Goal: Task Accomplishment & Management: Manage account settings

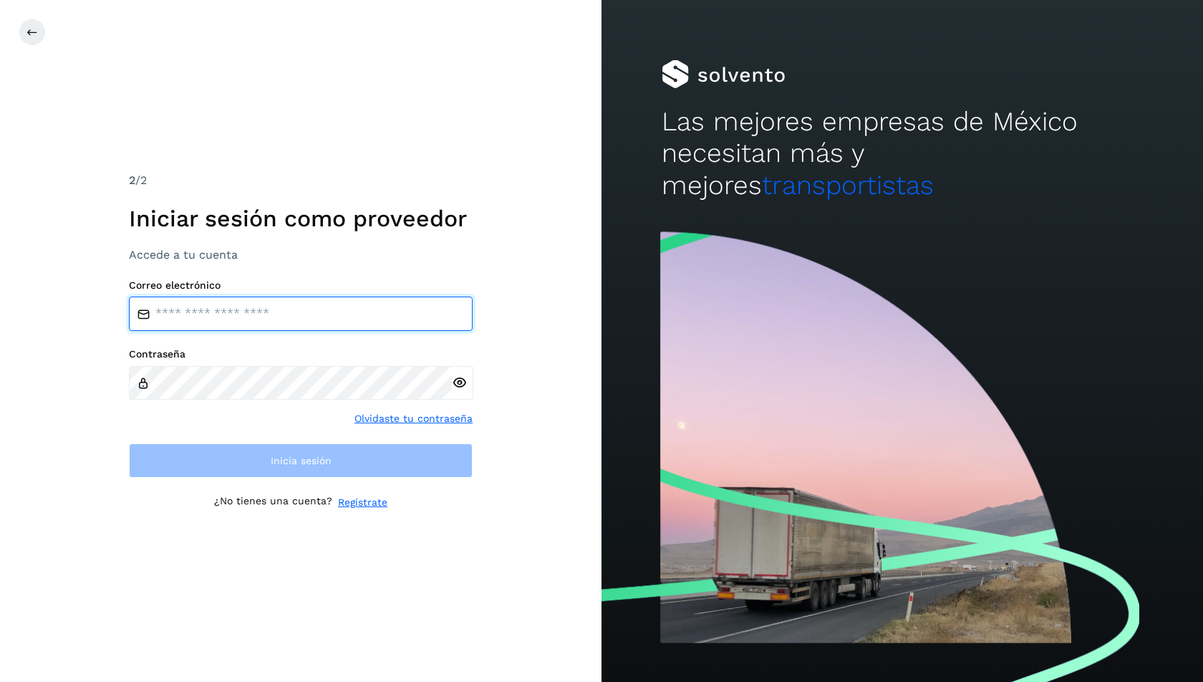
click at [334, 320] on input "email" at bounding box center [301, 313] width 344 height 34
type input "**********"
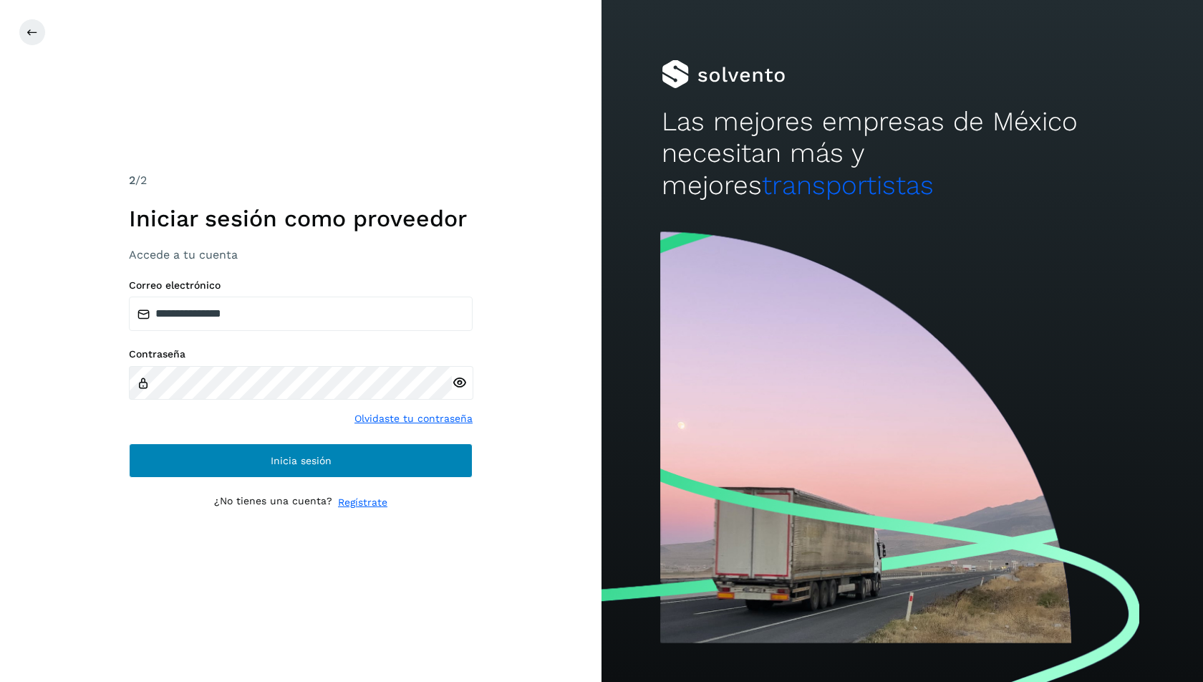
click at [325, 465] on span "Inicia sesión" at bounding box center [301, 460] width 61 height 10
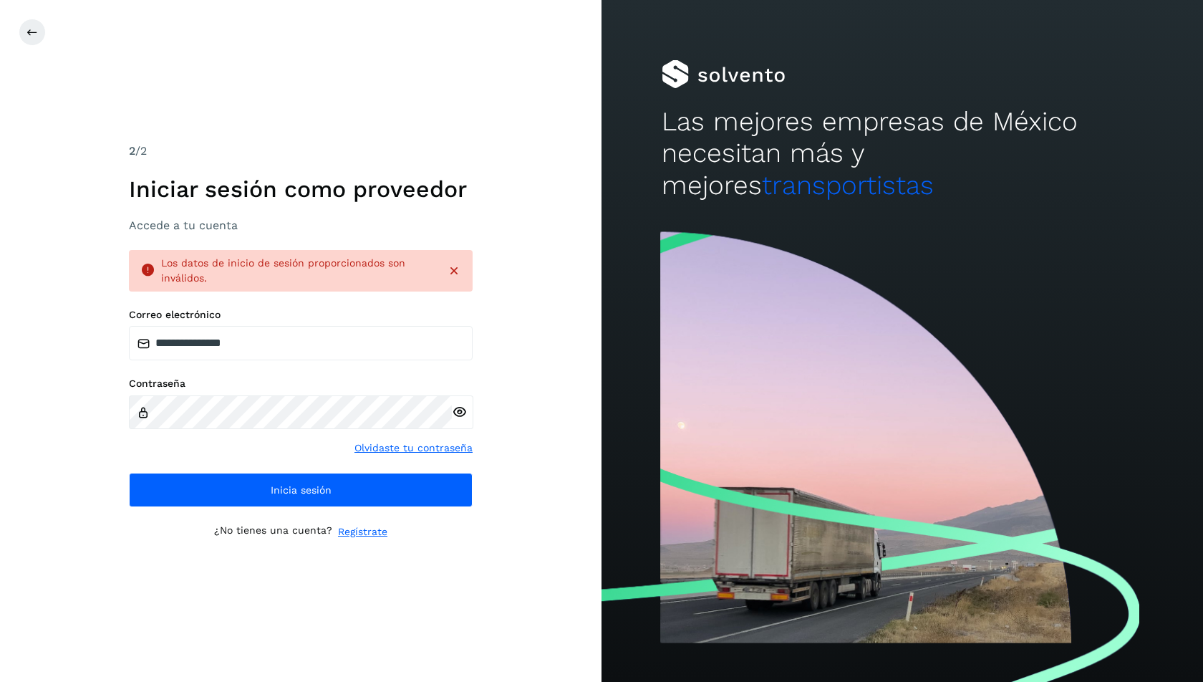
click at [464, 412] on icon at bounding box center [459, 412] width 15 height 15
click at [542, 374] on div "**********" at bounding box center [300, 341] width 601 height 682
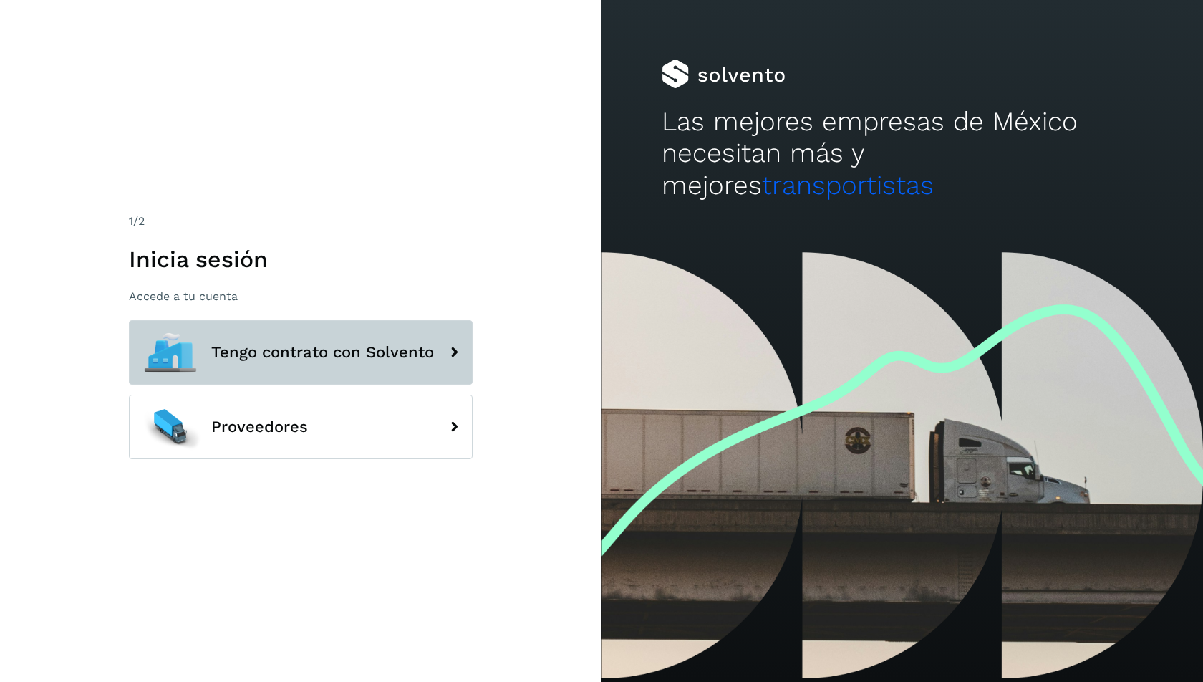
click at [346, 354] on span "Tengo contrato con Solvento" at bounding box center [322, 352] width 223 height 17
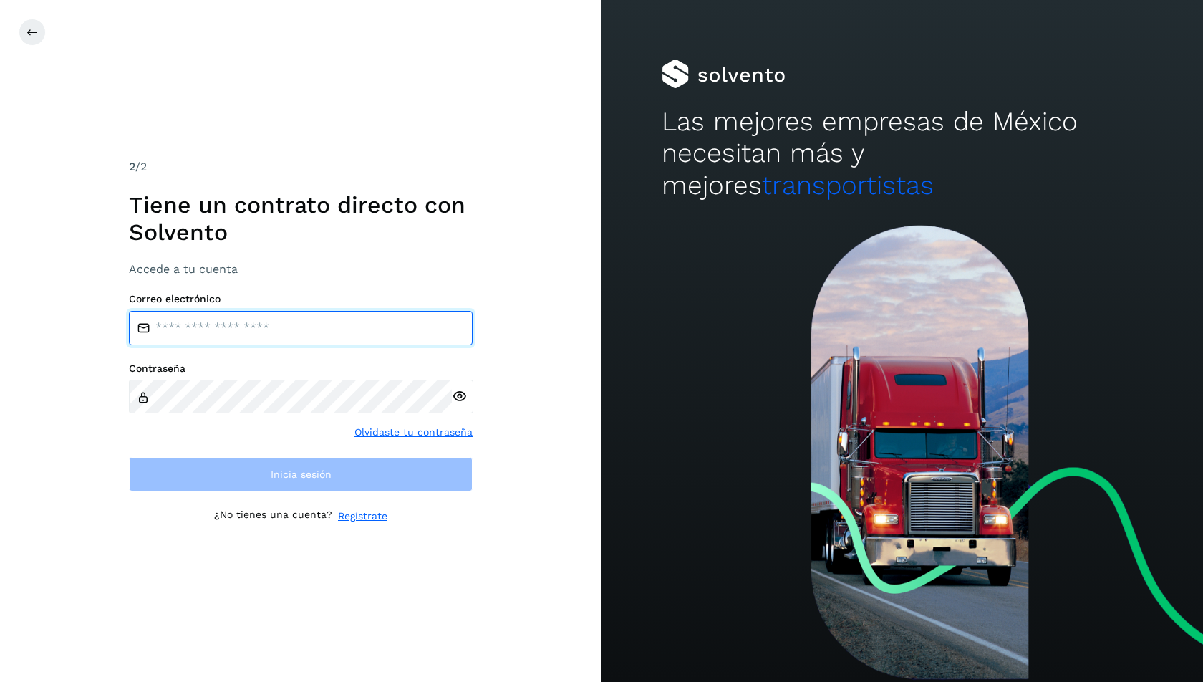
click at [352, 330] on input "email" at bounding box center [301, 328] width 344 height 34
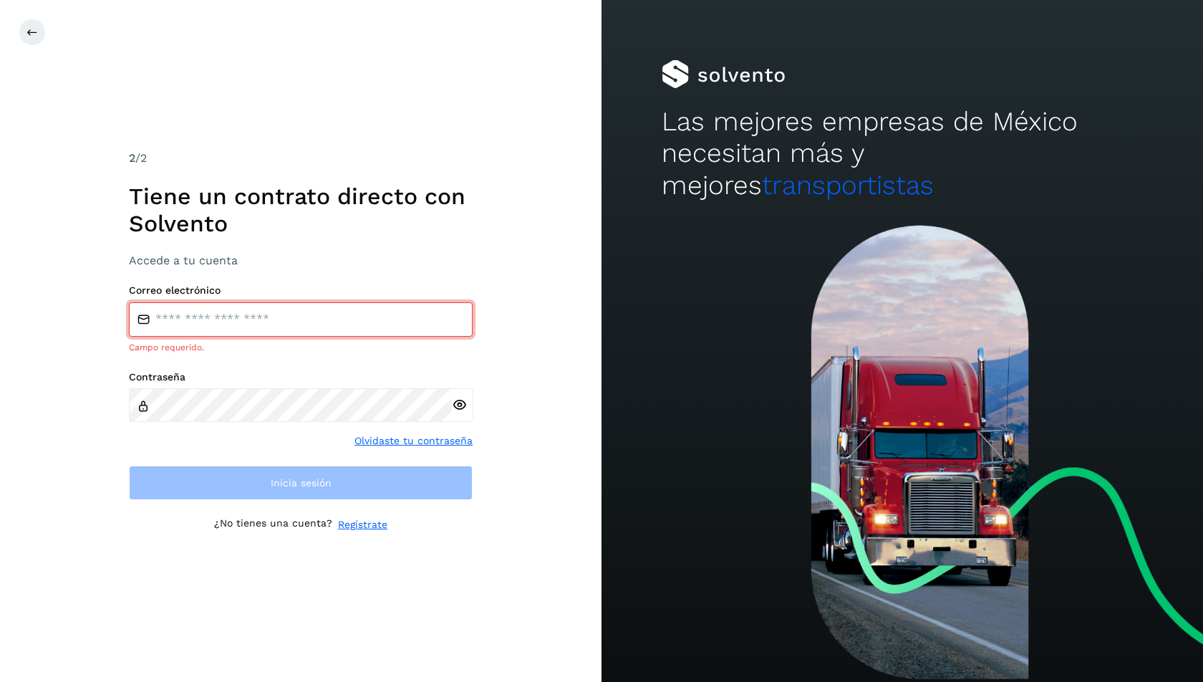
type input "**********"
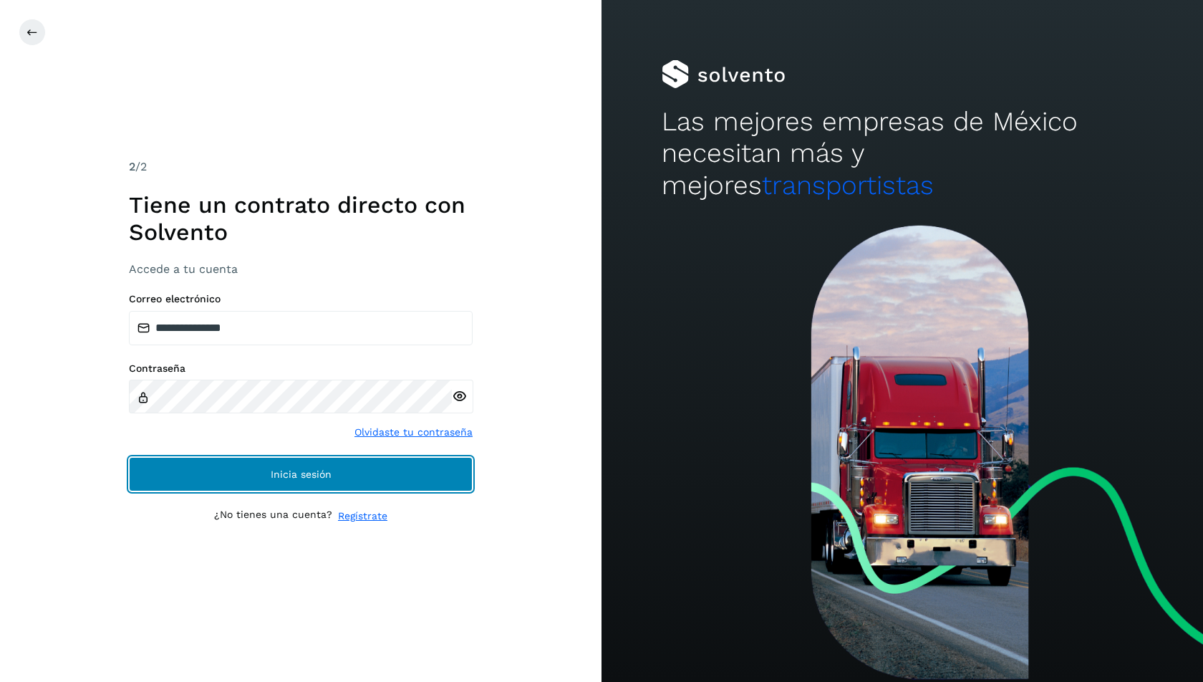
click at [348, 473] on button "Inicia sesión" at bounding box center [301, 474] width 344 height 34
click at [305, 480] on button "Inicia sesión" at bounding box center [301, 474] width 344 height 34
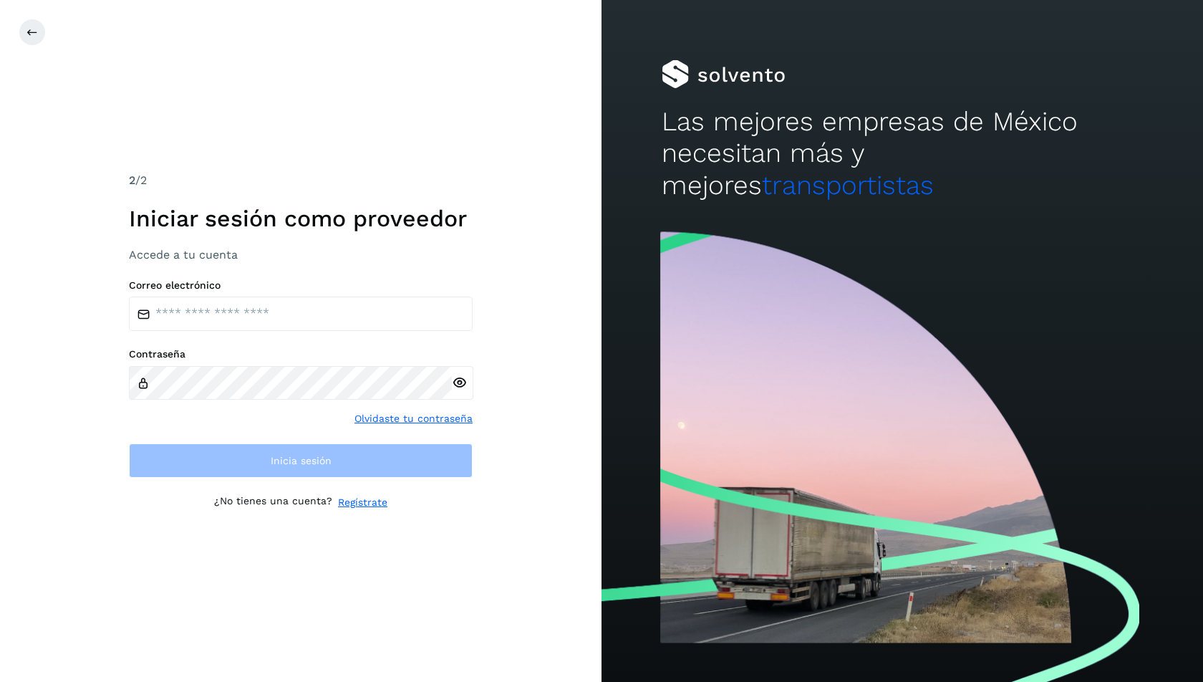
click at [274, 334] on div "Correo electrónico Contraseña Olvidaste tu contraseña Inicia sesión" at bounding box center [301, 378] width 344 height 199
click at [251, 321] on input "email" at bounding box center [301, 313] width 344 height 34
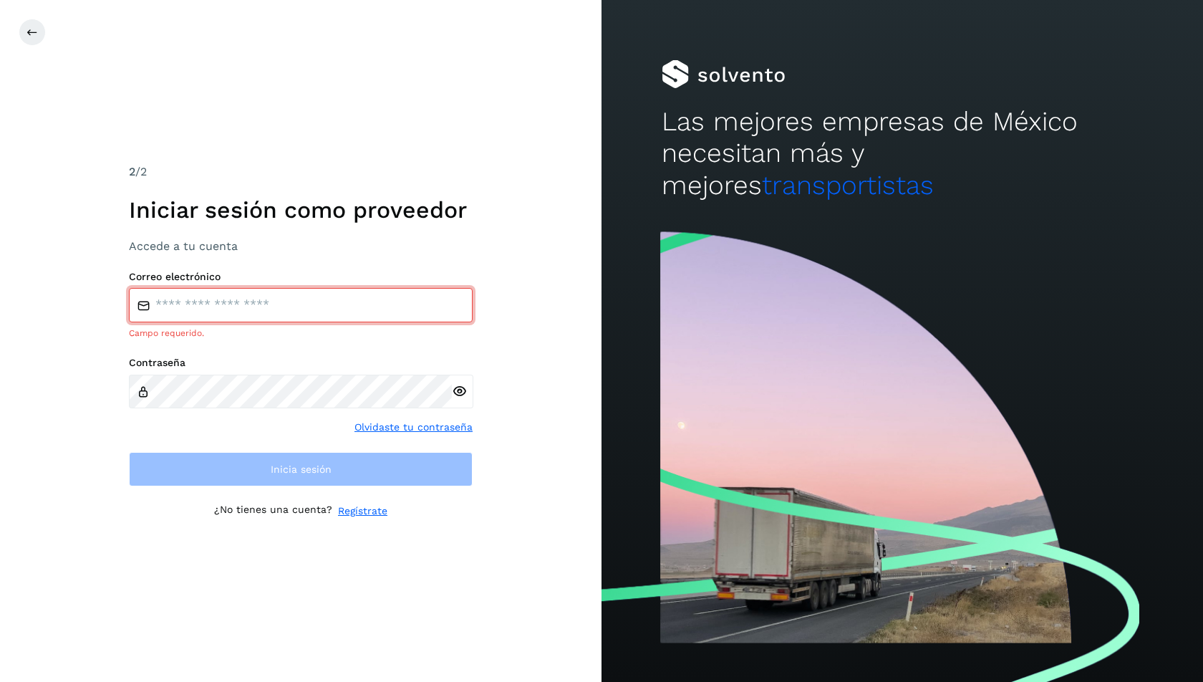
type input "**********"
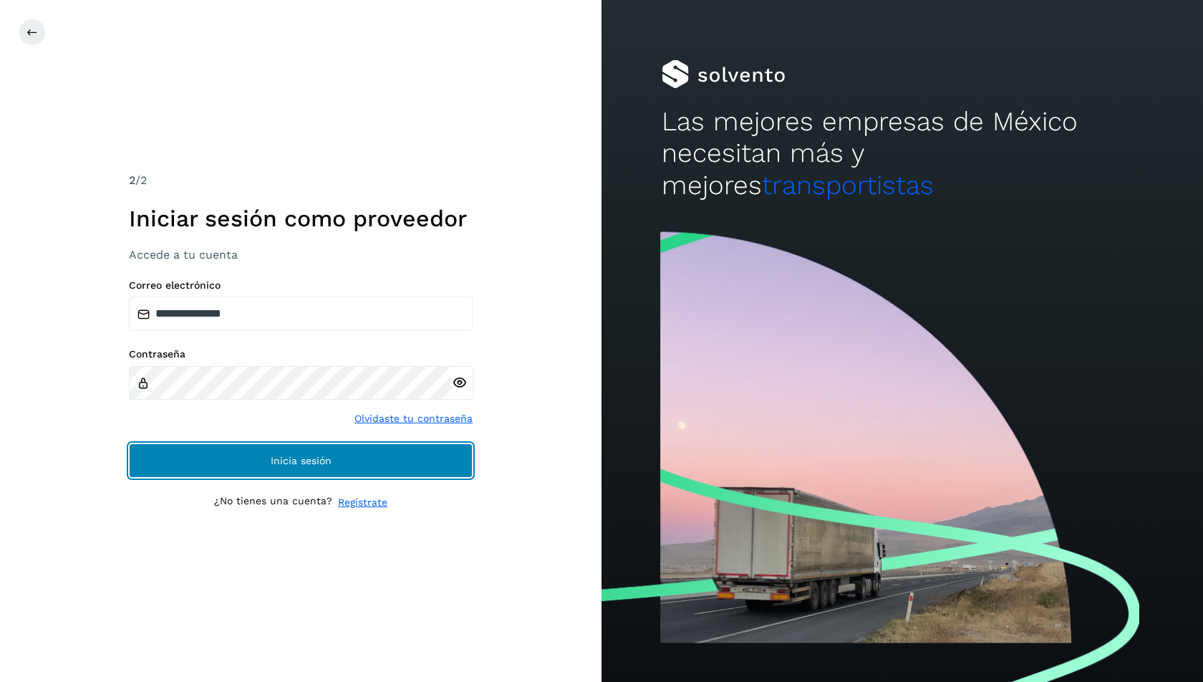
click at [345, 459] on button "Inicia sesión" at bounding box center [301, 460] width 344 height 34
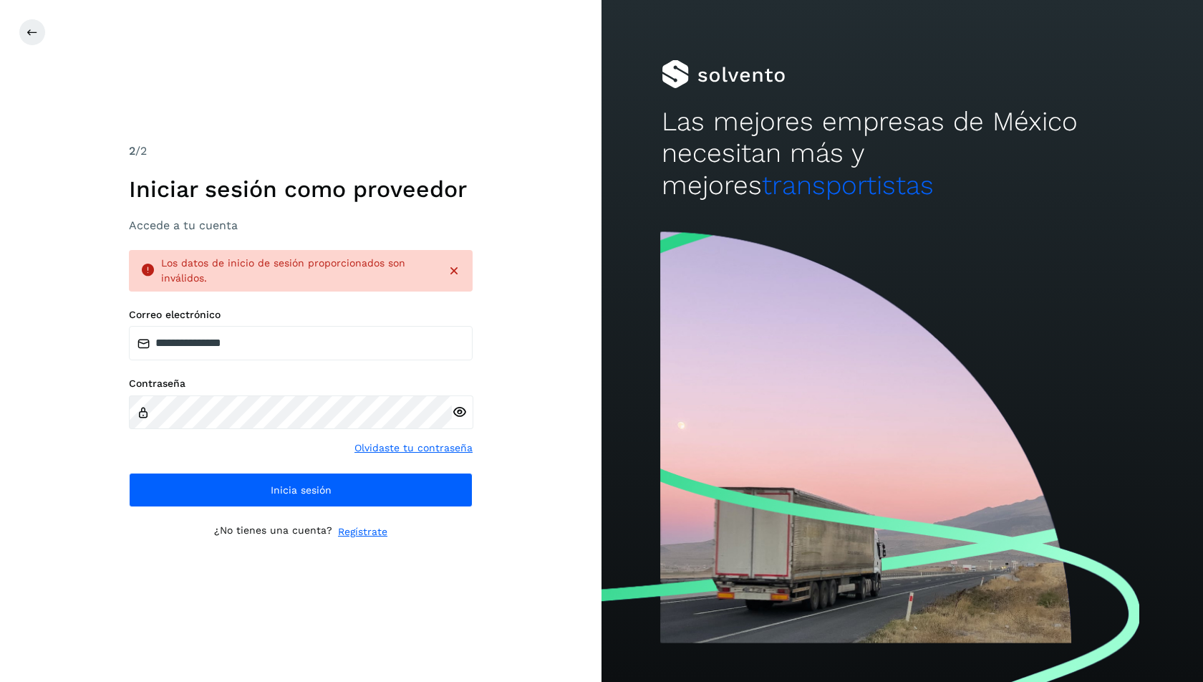
click at [459, 407] on icon at bounding box center [459, 412] width 15 height 15
click at [450, 444] on link "Olvidaste tu contraseña" at bounding box center [413, 447] width 118 height 15
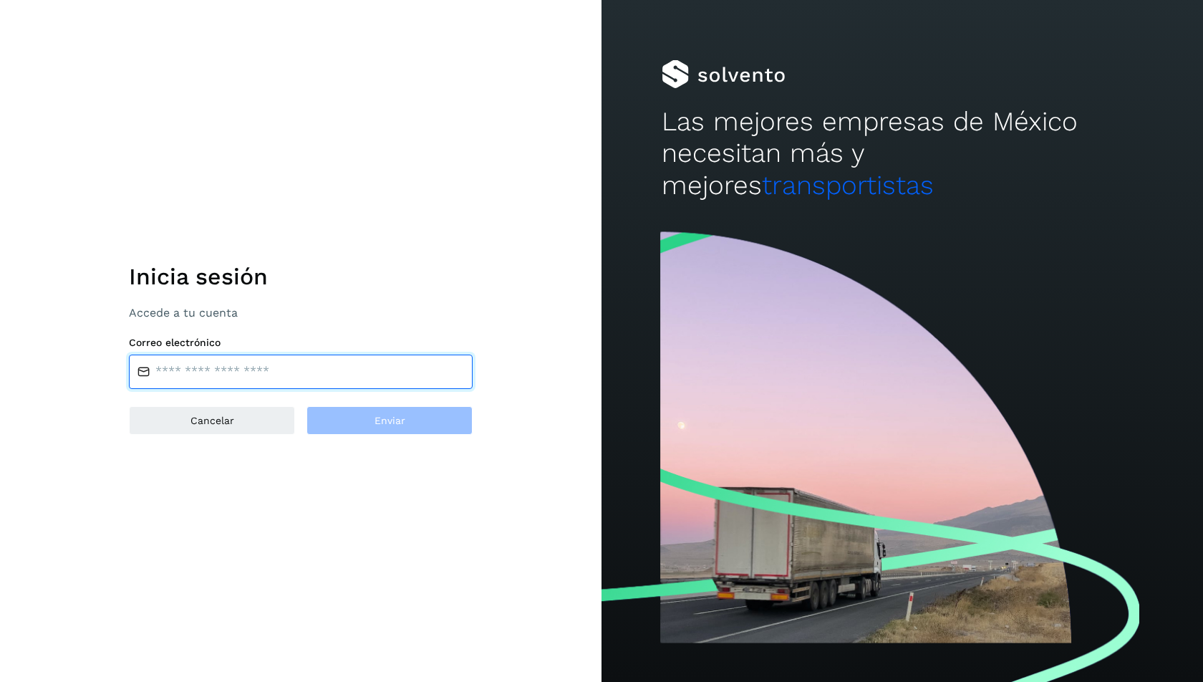
click at [326, 383] on input "email" at bounding box center [301, 371] width 344 height 34
type input "**********"
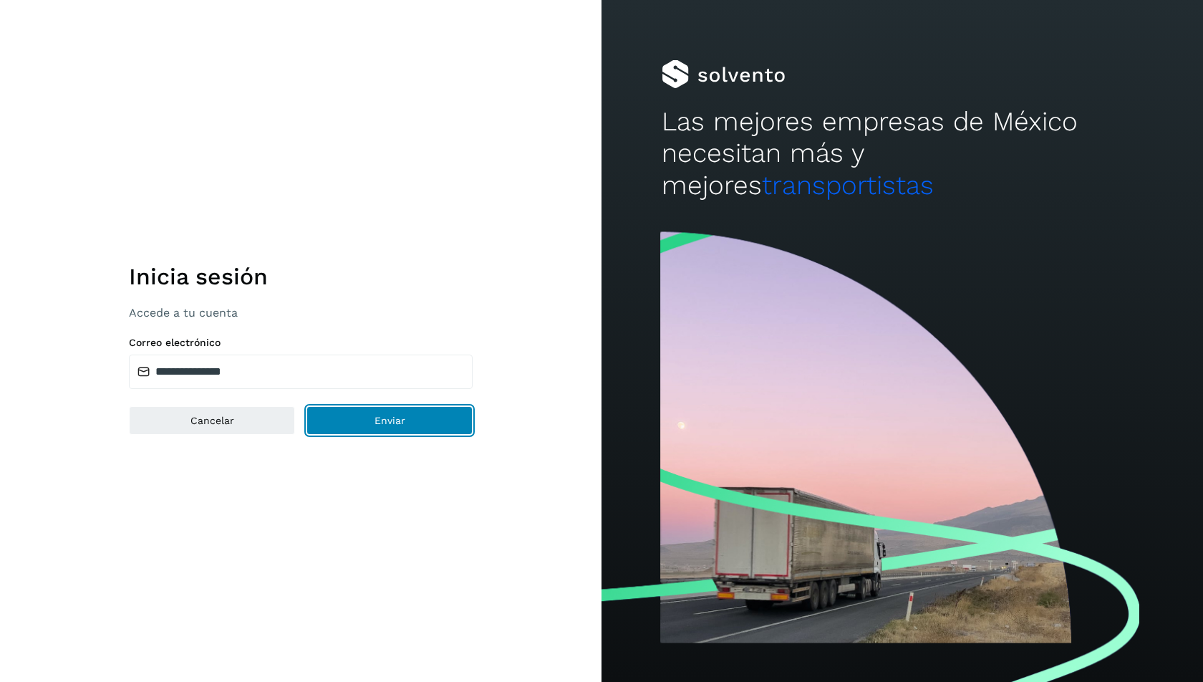
click at [367, 423] on button "Enviar" at bounding box center [389, 420] width 166 height 29
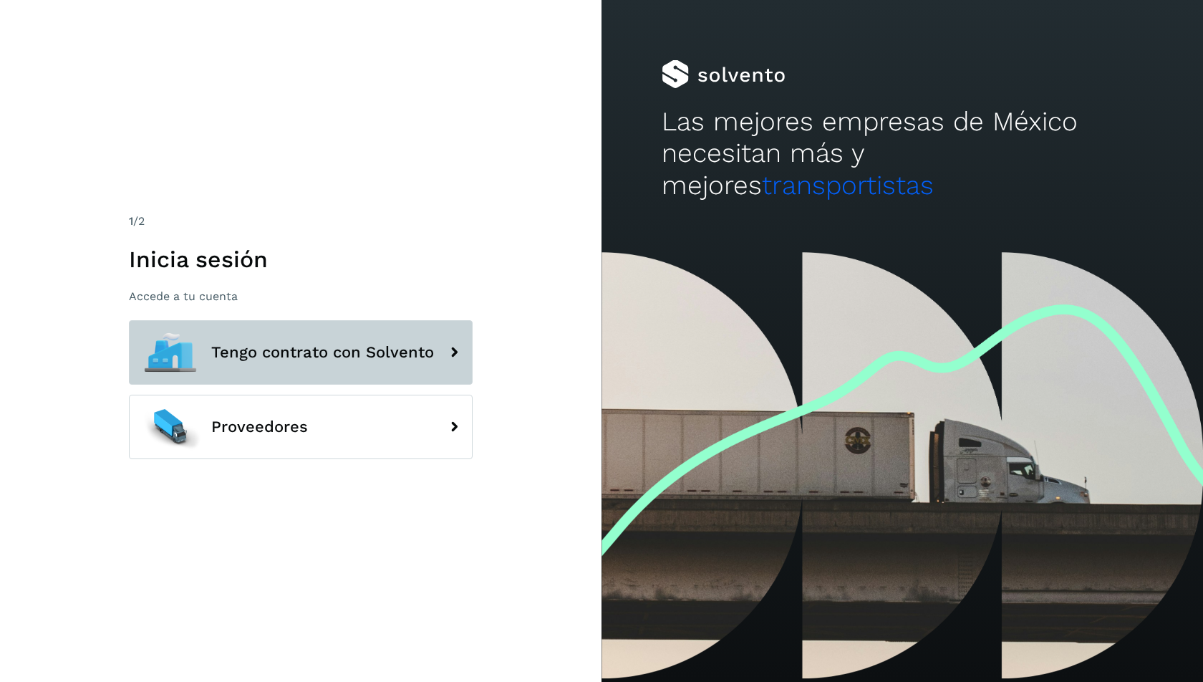
click at [301, 363] on button "Tengo contrato con Solvento" at bounding box center [301, 352] width 344 height 64
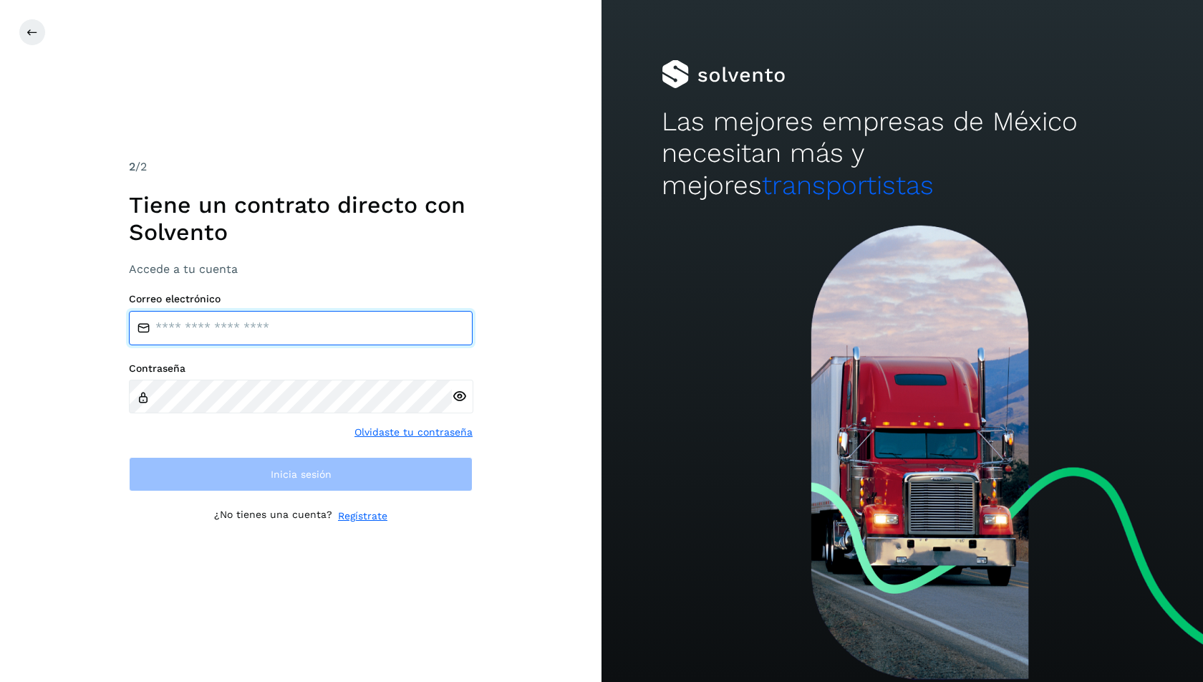
click at [314, 334] on input "email" at bounding box center [301, 328] width 344 height 34
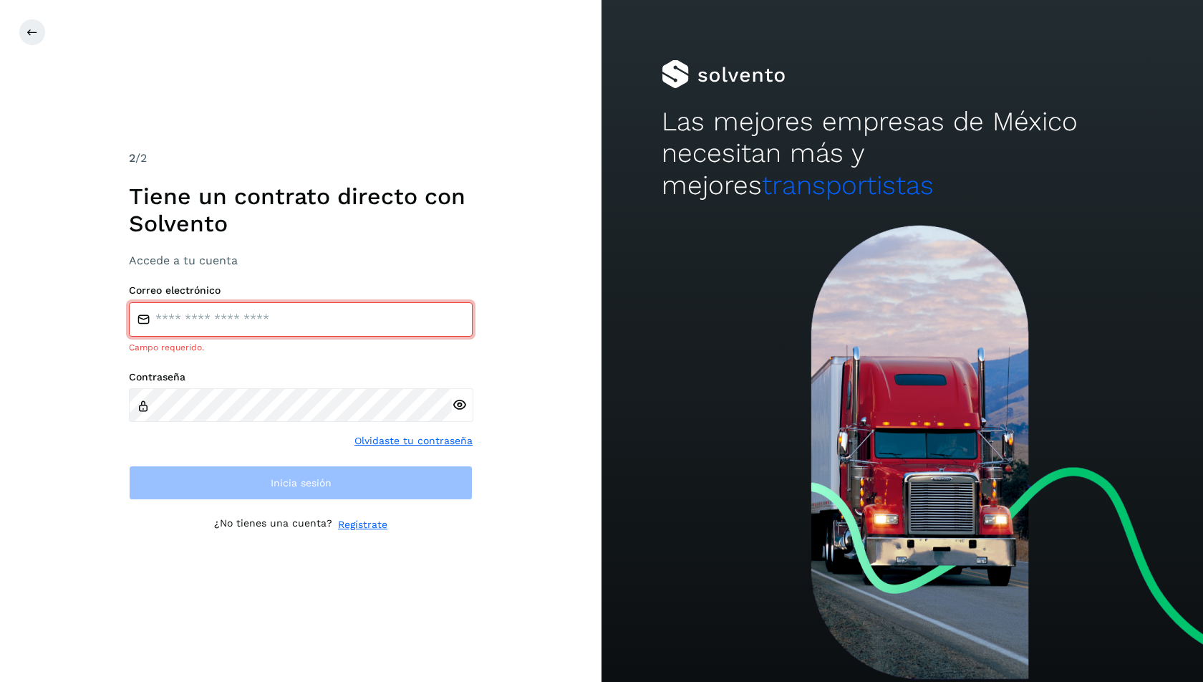
type input "**********"
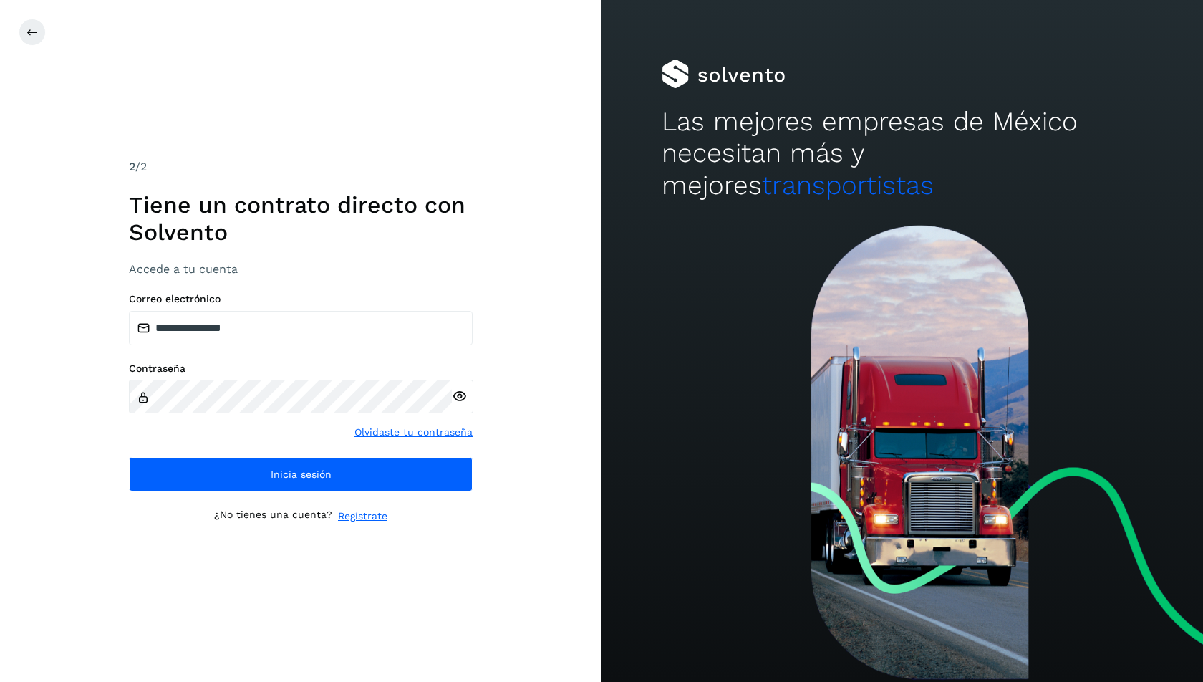
click at [460, 397] on icon at bounding box center [459, 396] width 15 height 15
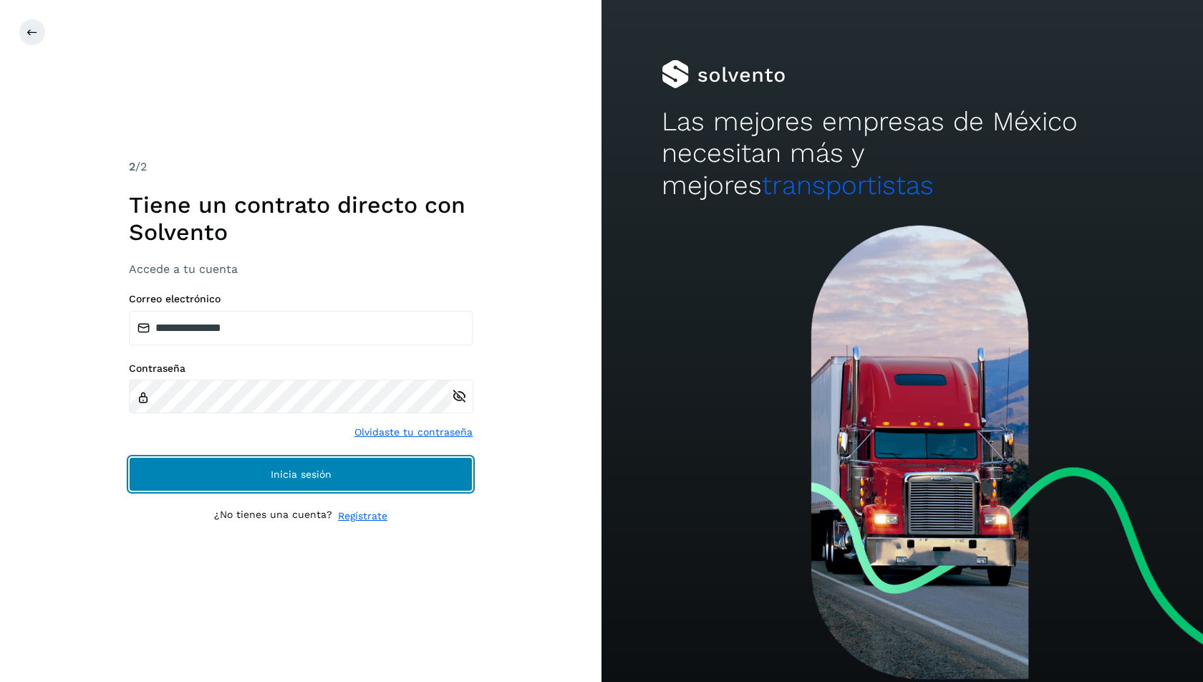
click at [264, 473] on button "Inicia sesión" at bounding box center [301, 474] width 344 height 34
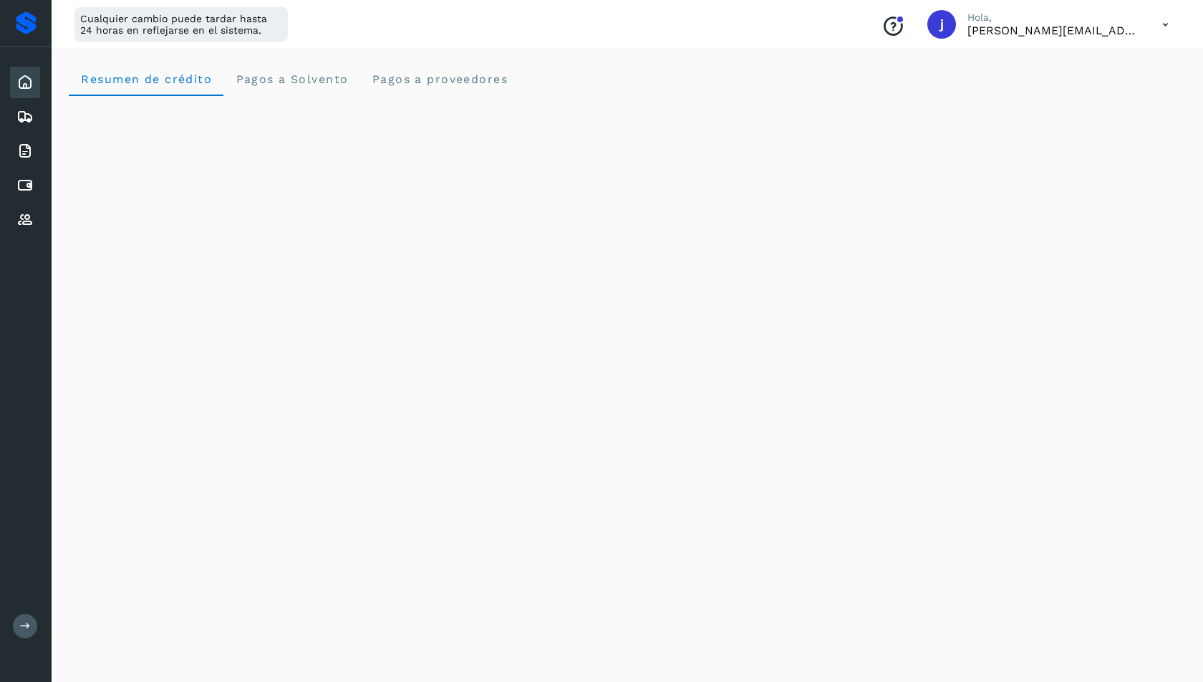
click at [24, 329] on div "Inicio Embarques Facturas Cuentas por pagar Proveedores Salir" at bounding box center [26, 341] width 52 height 682
click at [598, 74] on div "Resumen de crédito Pagos a Solvento Pagos a proveedores" at bounding box center [627, 79] width 1117 height 34
click at [26, 115] on icon at bounding box center [24, 116] width 17 height 17
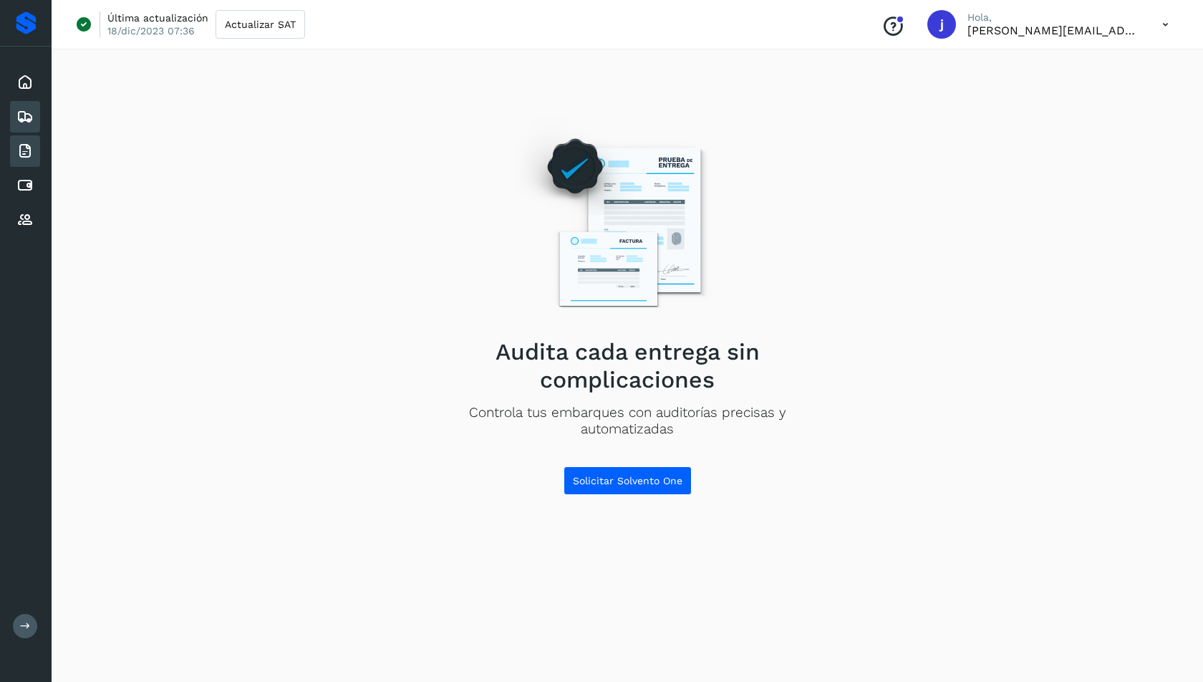
click at [29, 150] on icon at bounding box center [24, 150] width 17 height 17
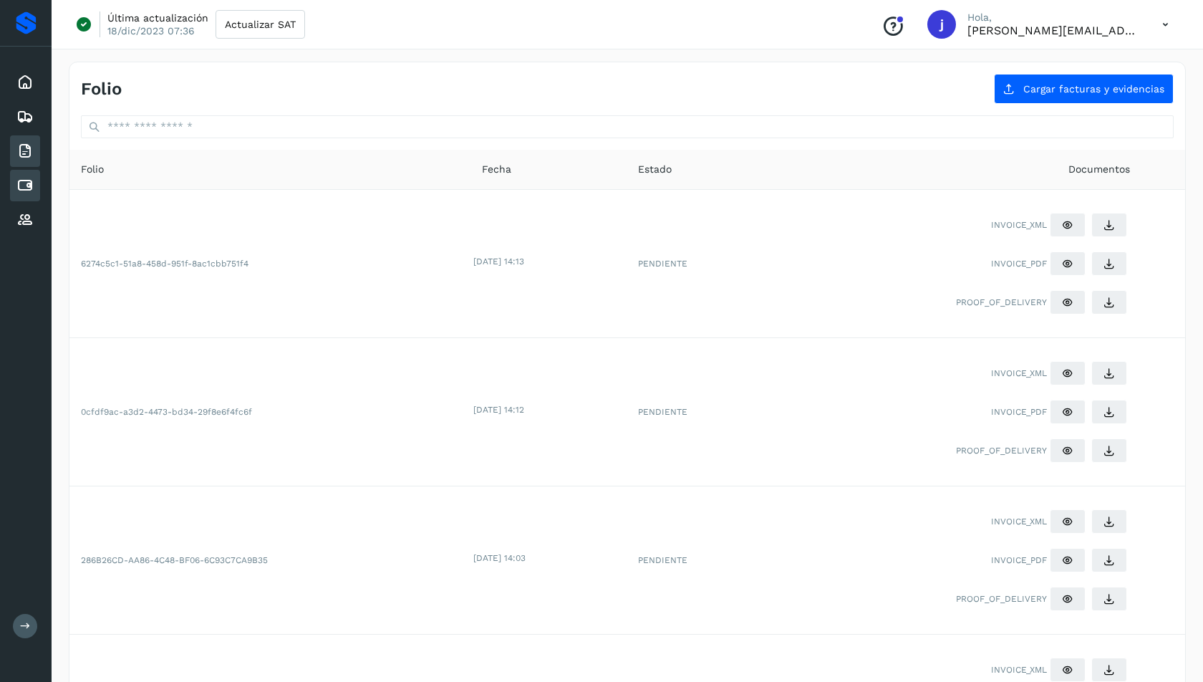
click at [30, 181] on icon at bounding box center [24, 185] width 17 height 17
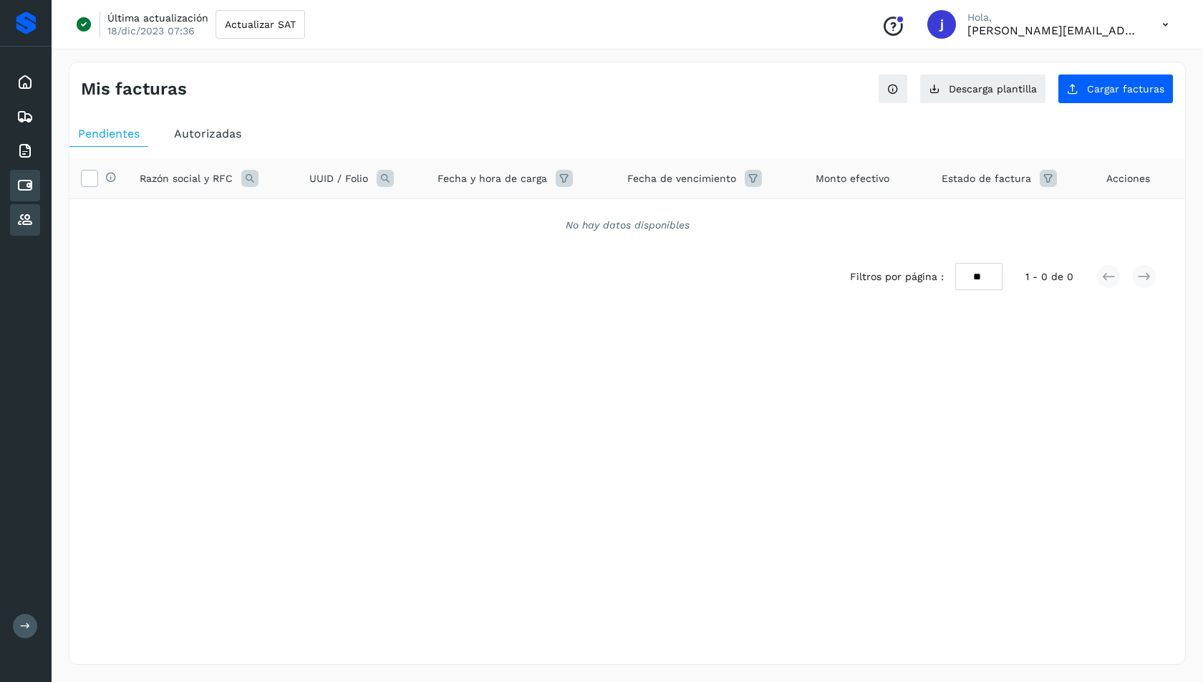
click at [26, 218] on icon at bounding box center [24, 219] width 17 height 17
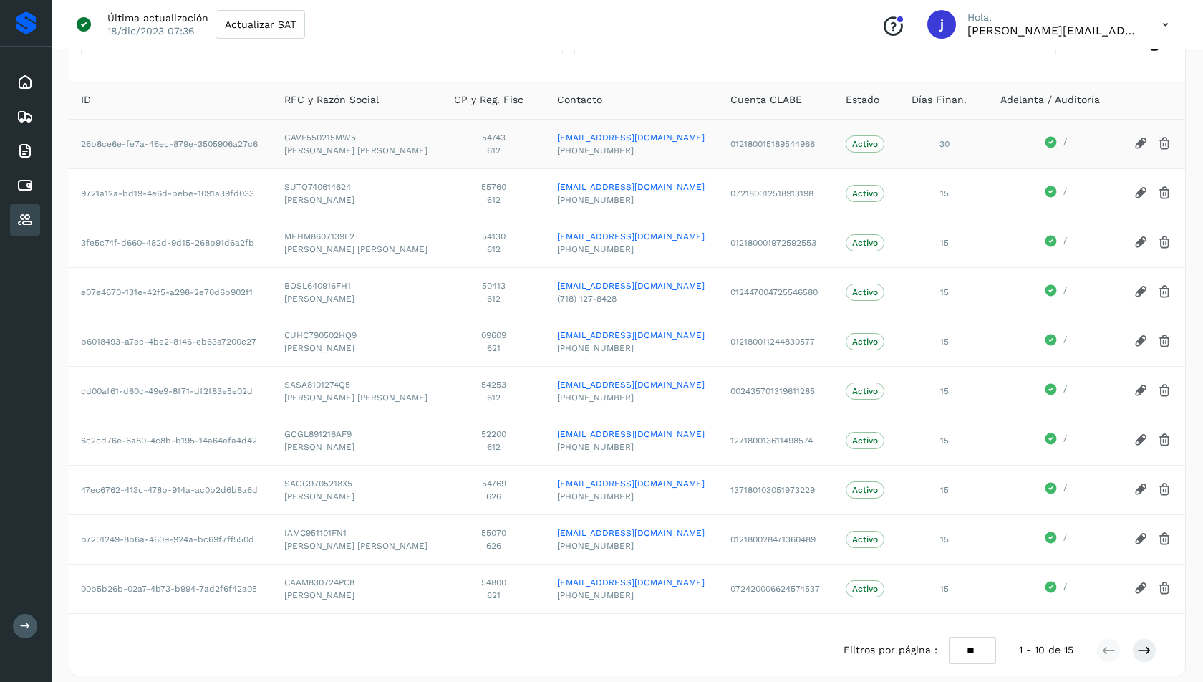
scroll to position [102, 0]
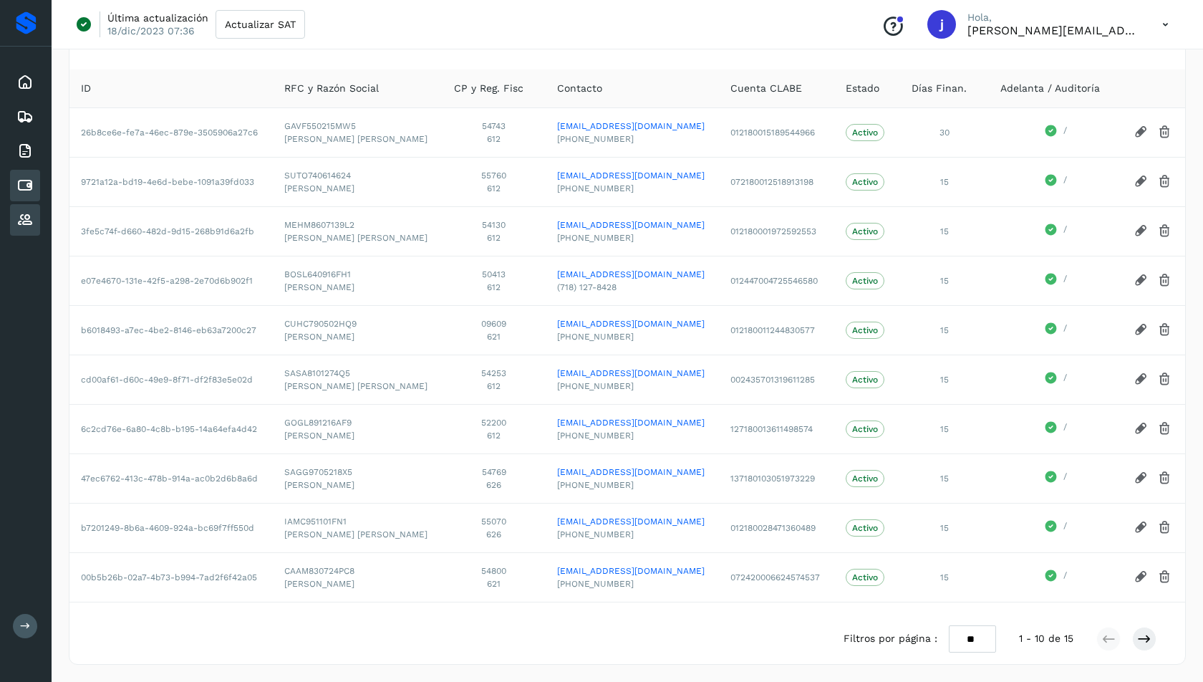
click at [28, 184] on icon at bounding box center [24, 185] width 17 height 17
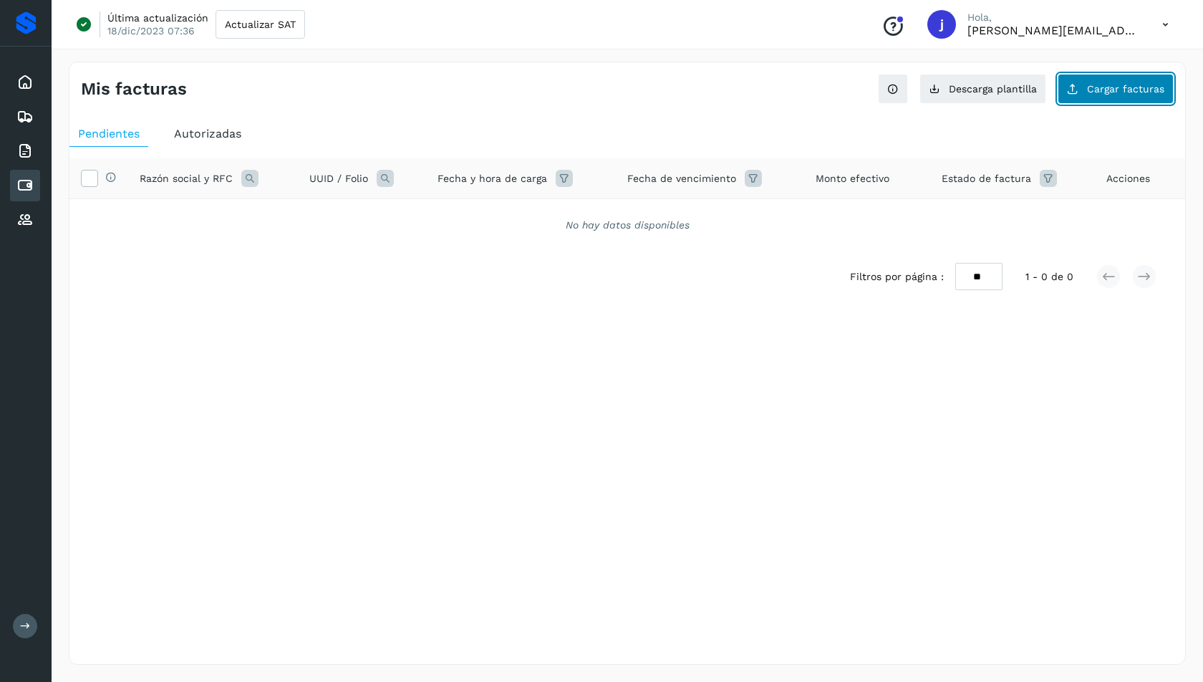
click at [1110, 88] on span "Cargar facturas" at bounding box center [1125, 89] width 77 height 10
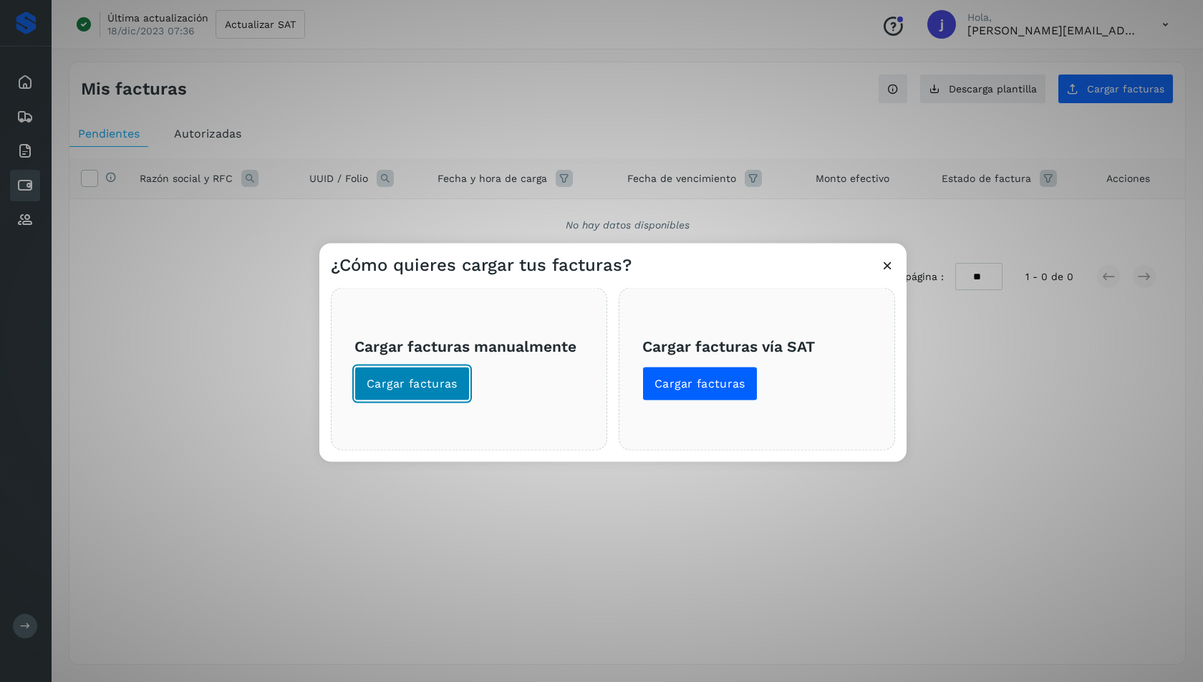
click at [415, 377] on span "Cargar facturas" at bounding box center [412, 384] width 91 height 16
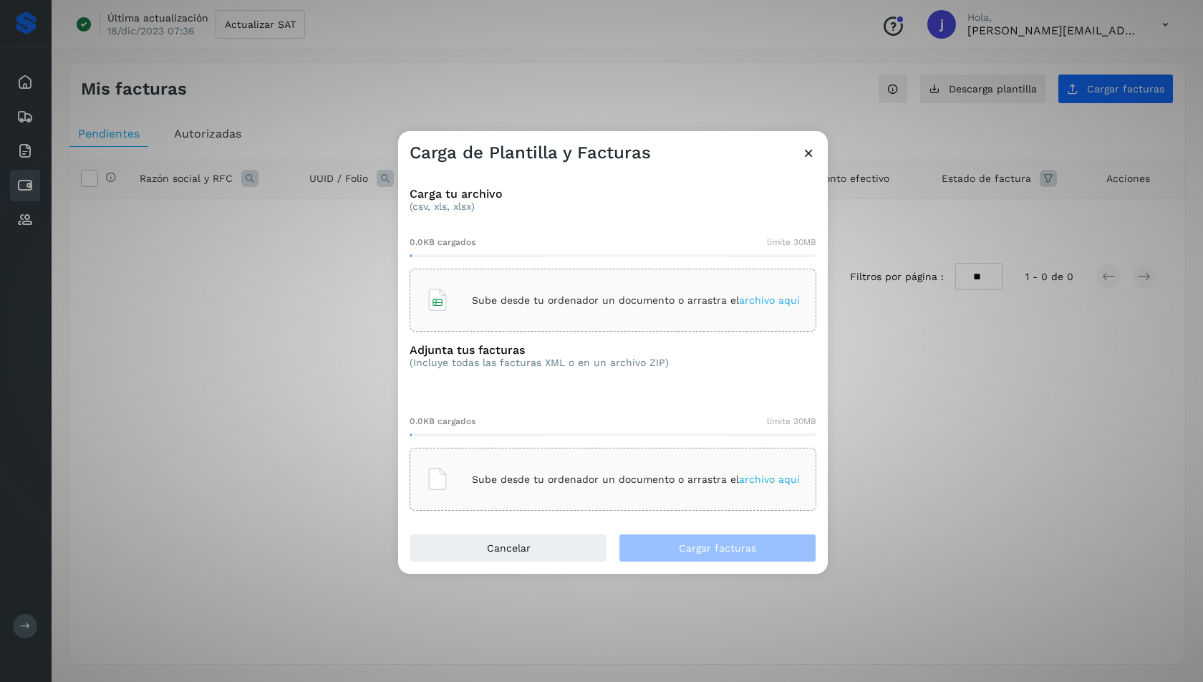
click at [575, 296] on p "Sube desde tu ordenador un documento o arrastra el archivo aquí" at bounding box center [636, 300] width 328 height 12
click at [620, 483] on p "Sube desde tu ordenador un documento o arrastra el archivo aquí" at bounding box center [636, 479] width 328 height 12
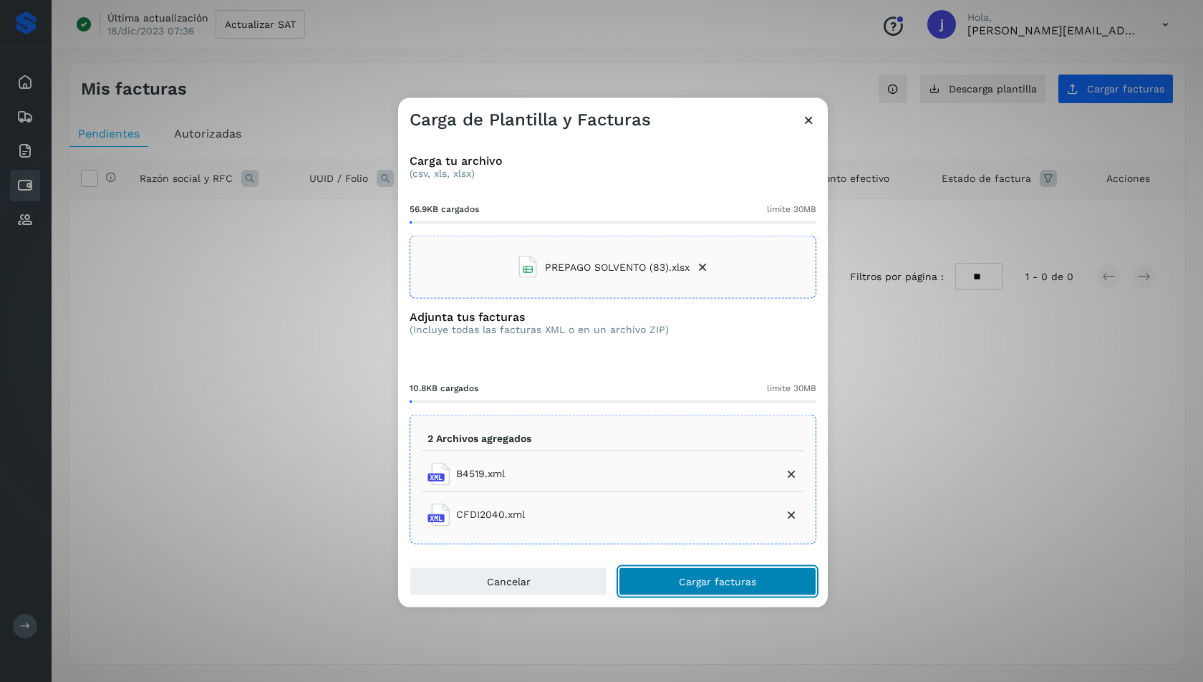
click at [702, 582] on span "Cargar facturas" at bounding box center [717, 581] width 77 height 10
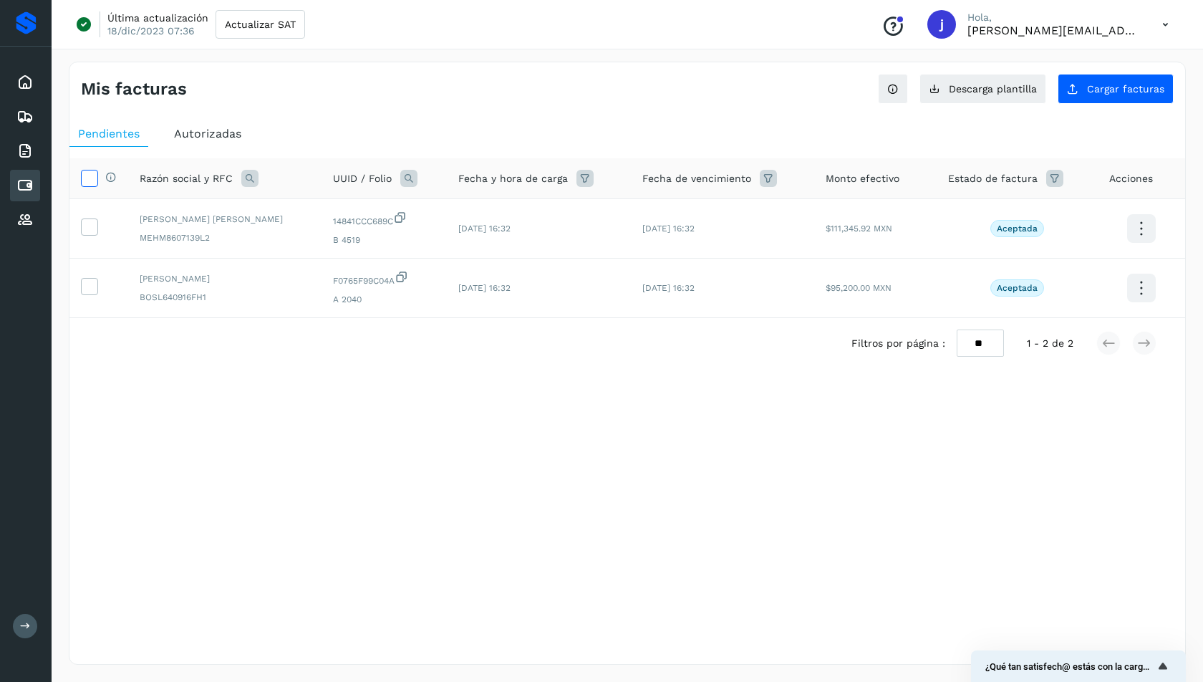
click at [87, 178] on icon at bounding box center [89, 177] width 15 height 15
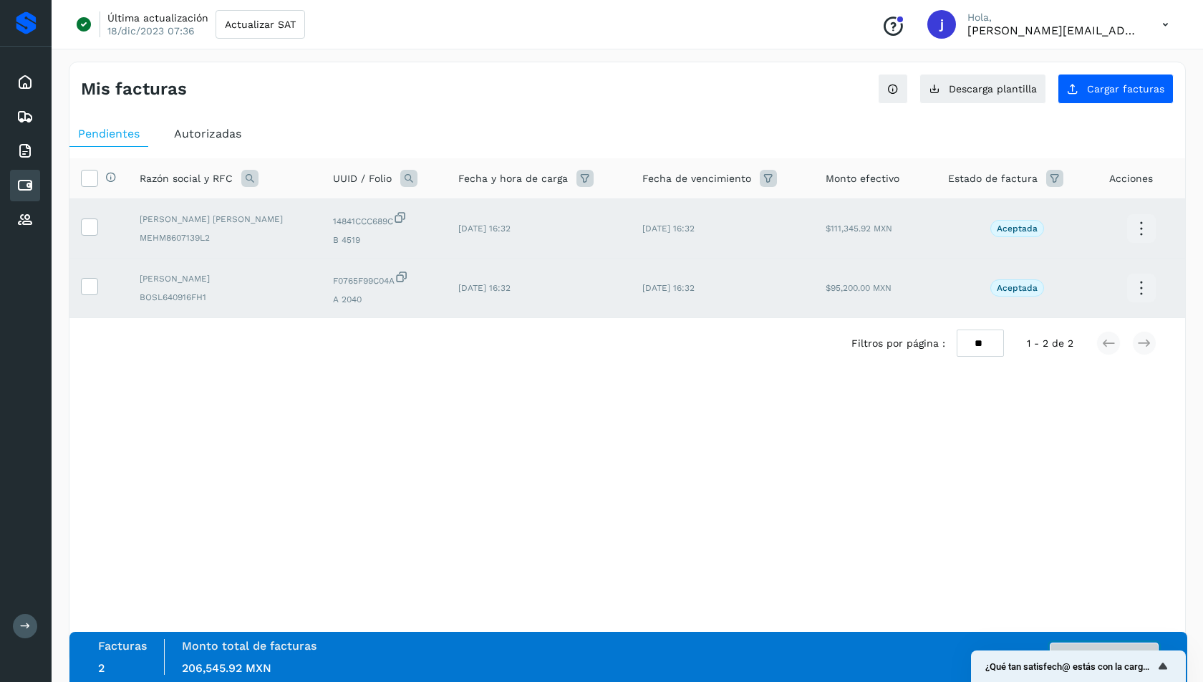
click at [1132, 645] on button "Autorizar facturas" at bounding box center [1104, 656] width 109 height 29
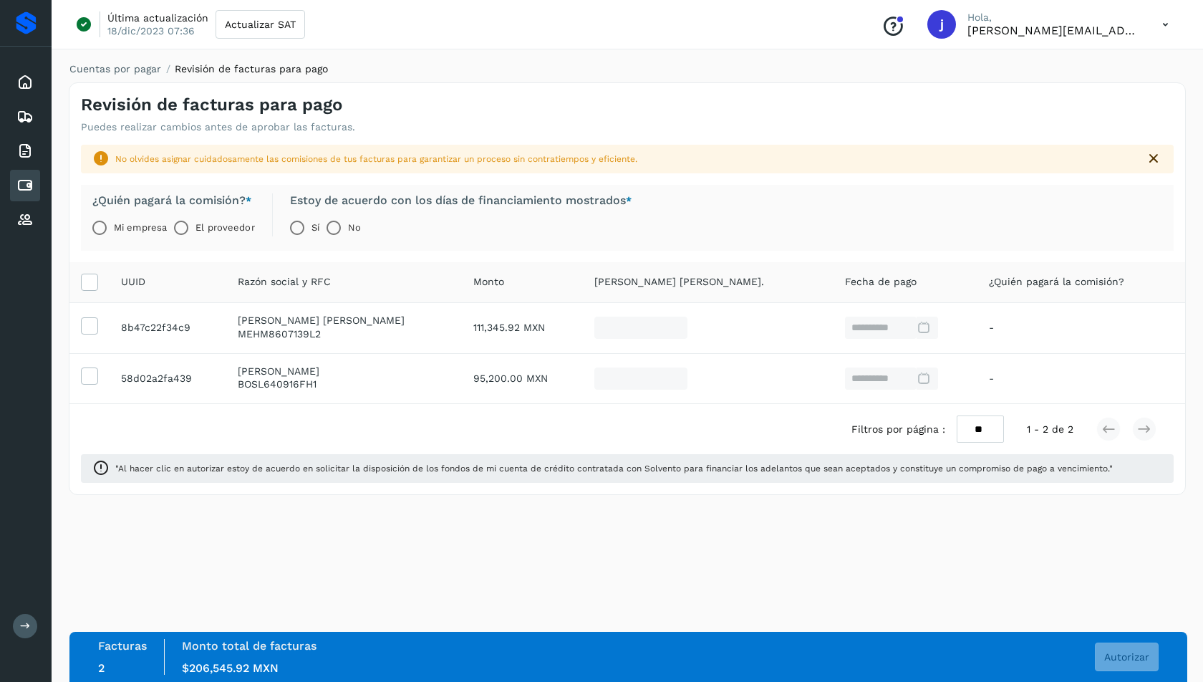
click at [435, 265] on th "Razón social y RFC" at bounding box center [344, 282] width 236 height 41
click at [1128, 654] on span "Autorizar" at bounding box center [1126, 657] width 45 height 10
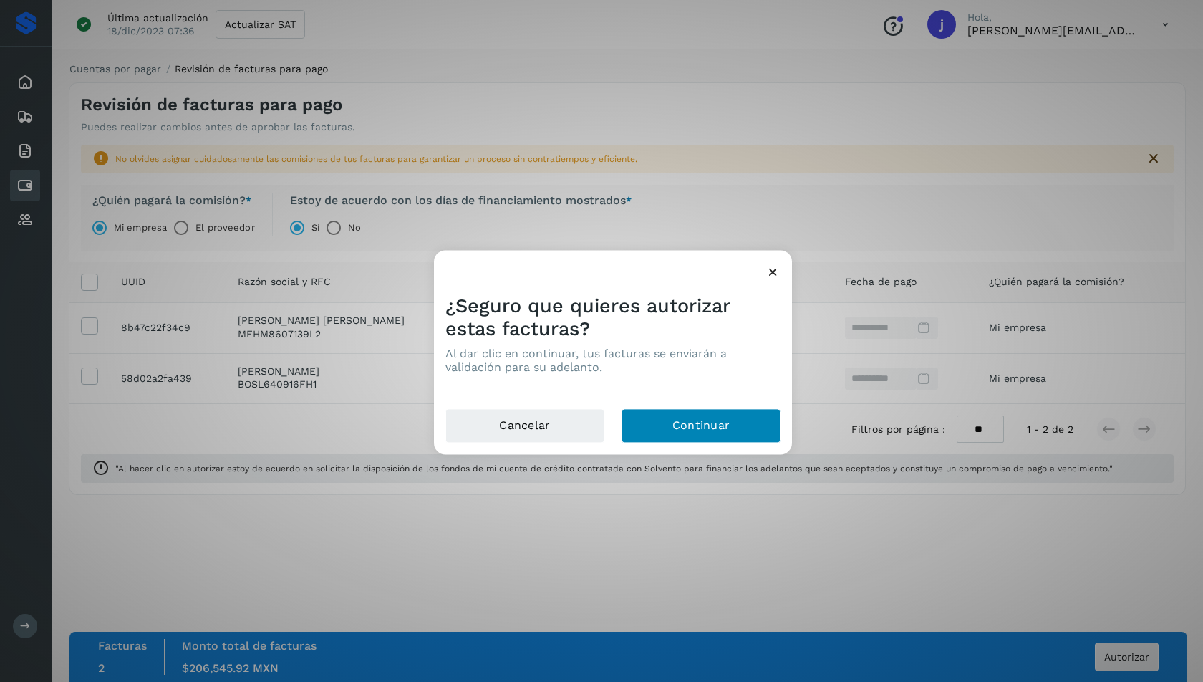
click at [705, 432] on button "Continuar" at bounding box center [701, 426] width 159 height 34
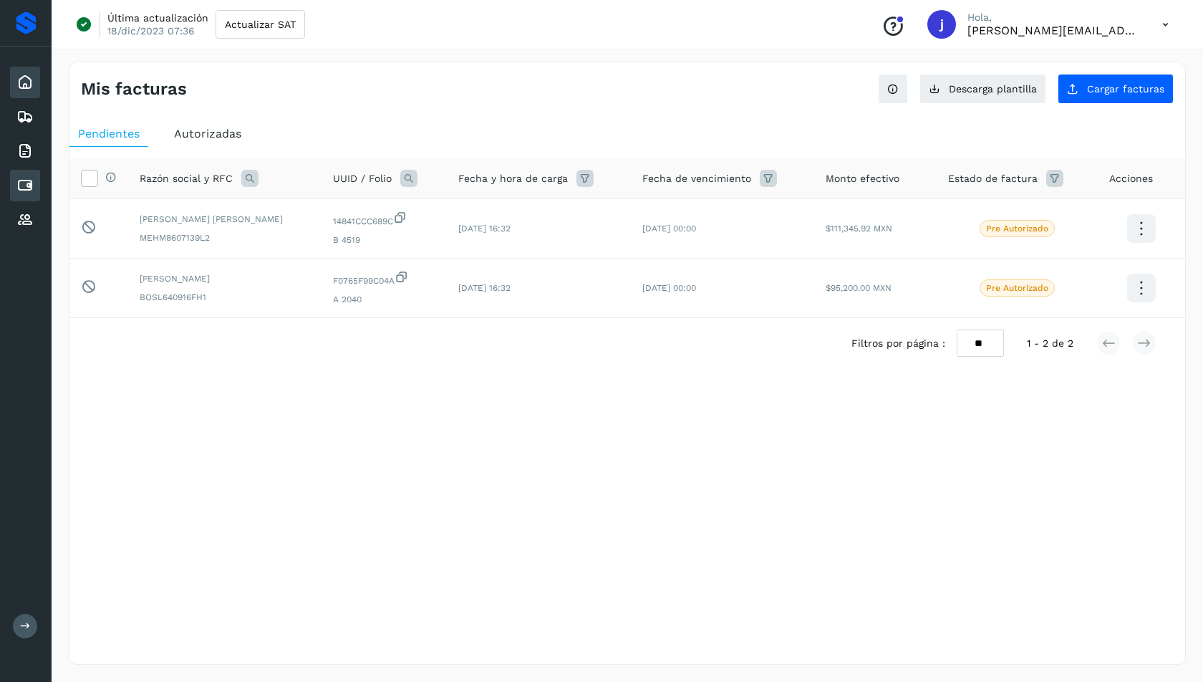
click at [28, 85] on icon at bounding box center [24, 82] width 17 height 17
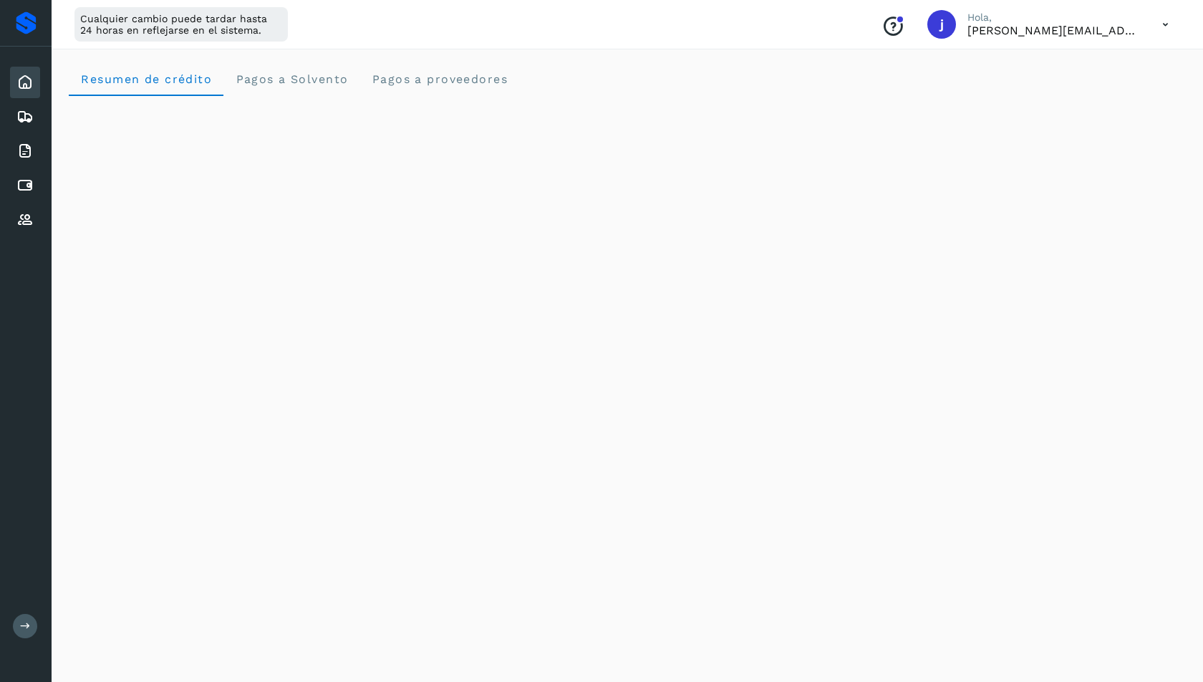
click at [616, 74] on div "Resumen de crédito Pagos a Solvento Pagos a proveedores" at bounding box center [627, 79] width 1117 height 34
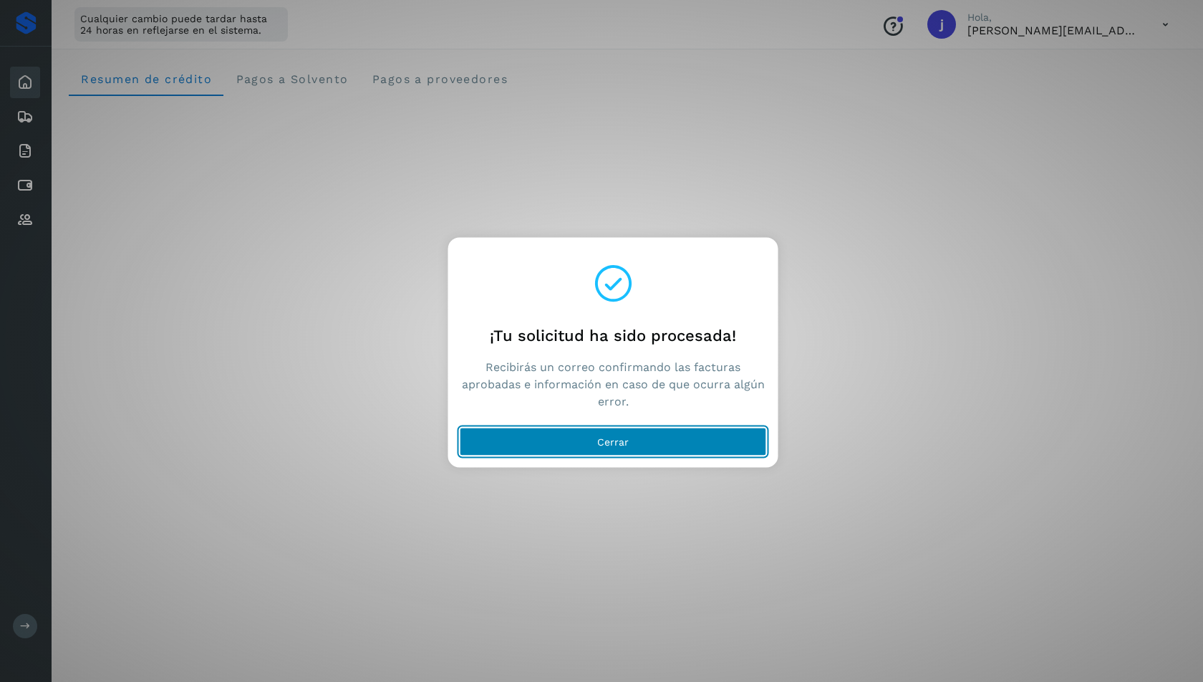
click at [611, 441] on span "Cerrar" at bounding box center [613, 442] width 32 height 10
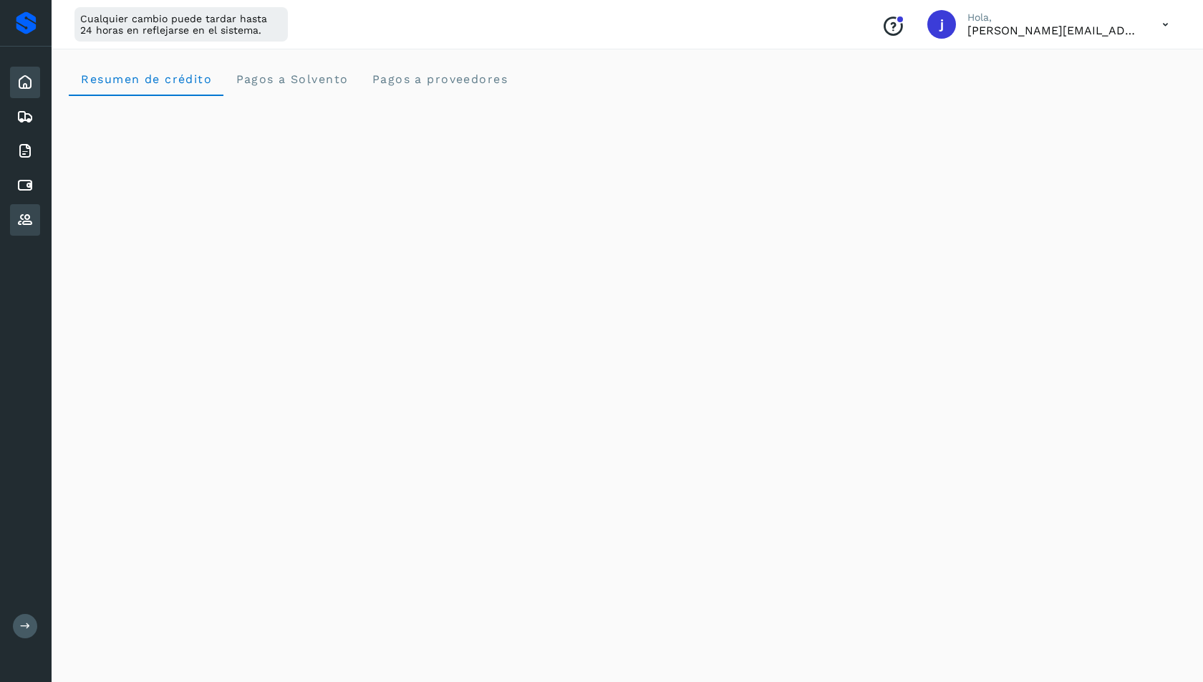
click at [29, 216] on icon at bounding box center [24, 219] width 17 height 17
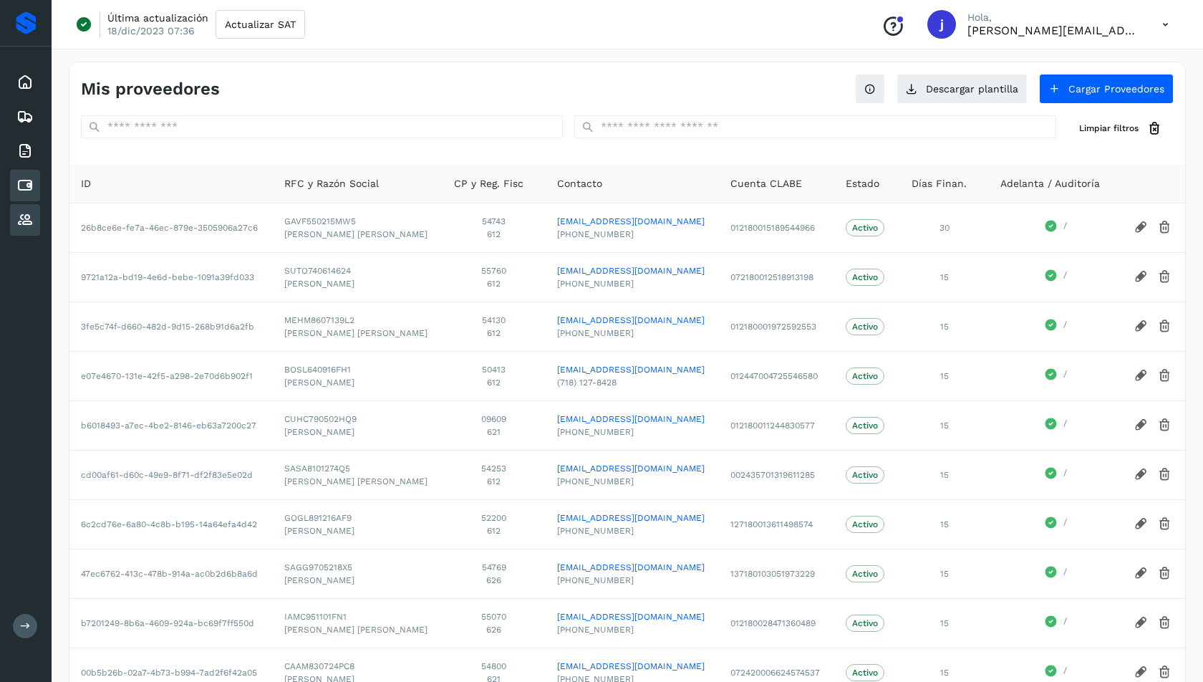
click at [27, 184] on icon at bounding box center [24, 185] width 17 height 17
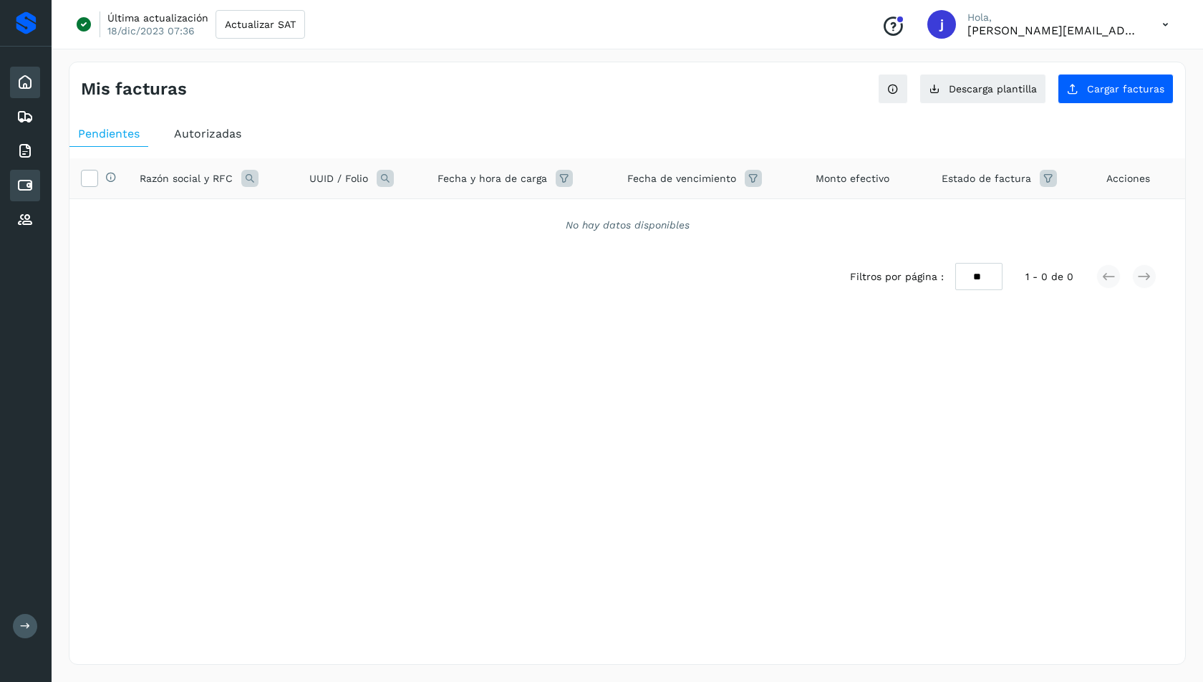
click at [21, 84] on icon at bounding box center [24, 82] width 17 height 17
